Goal: Task Accomplishment & Management: Complete application form

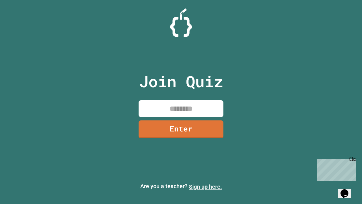
click at [205, 187] on link "Sign up here." at bounding box center [205, 186] width 33 height 7
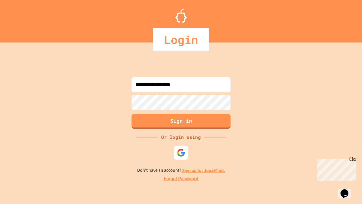
type input "**********"
